Goal: Transaction & Acquisition: Purchase product/service

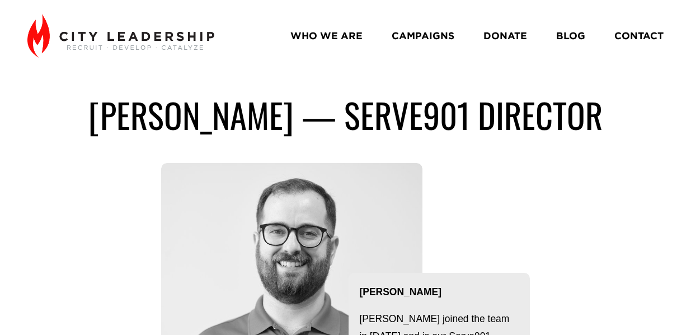
click at [510, 32] on link "DONATE" at bounding box center [506, 36] width 44 height 20
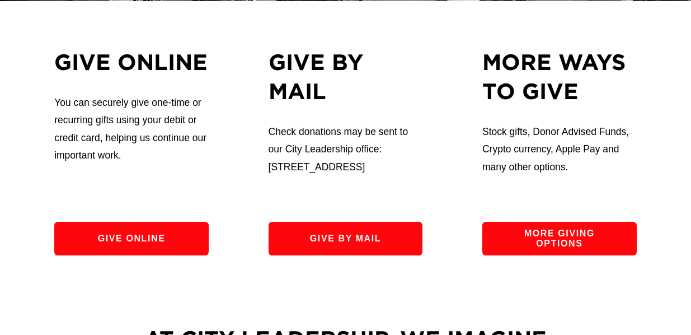
scroll to position [326, 0]
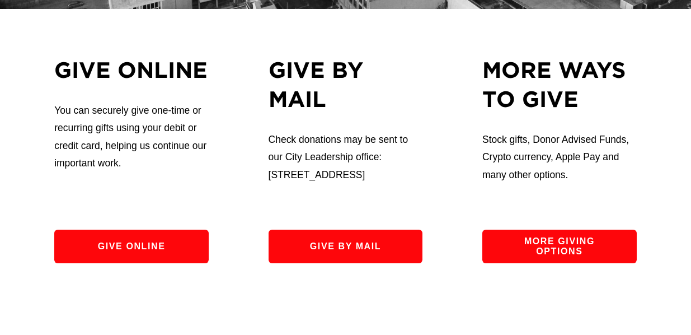
click at [348, 260] on link "Give by Mail" at bounding box center [346, 246] width 154 height 34
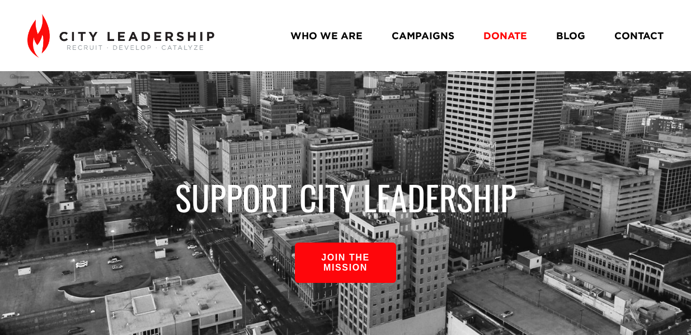
scroll to position [341, 0]
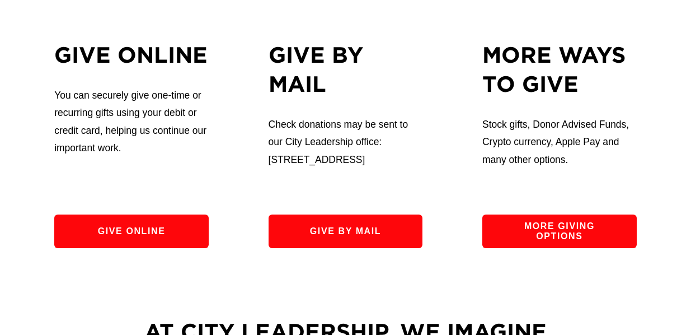
click at [130, 248] on link "Give Online" at bounding box center [131, 231] width 154 height 34
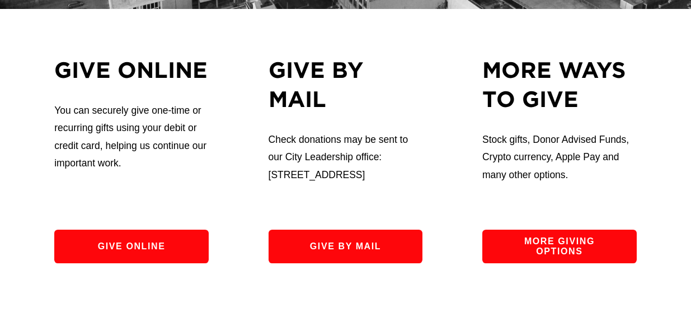
click at [574, 263] on link "More Giving Options" at bounding box center [559, 246] width 154 height 34
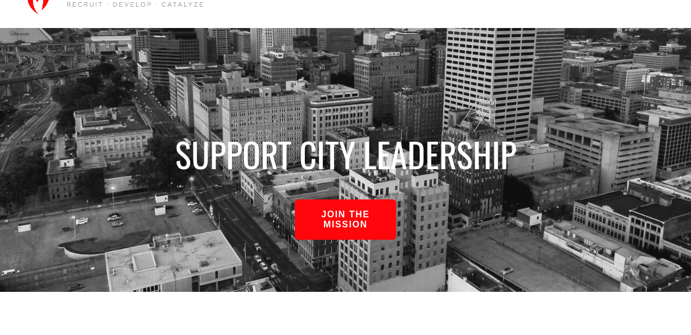
scroll to position [43, 0]
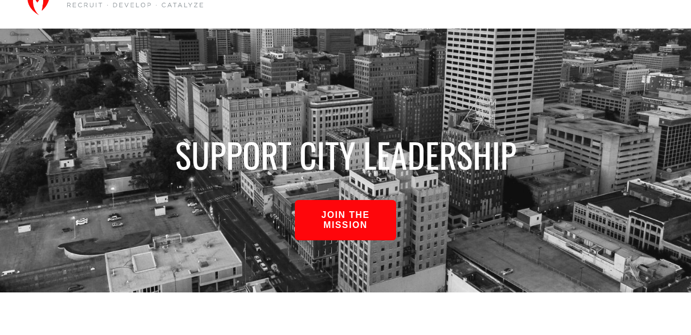
click at [345, 214] on link "join the mission" at bounding box center [345, 220] width 101 height 40
